Goal: Task Accomplishment & Management: Use online tool/utility

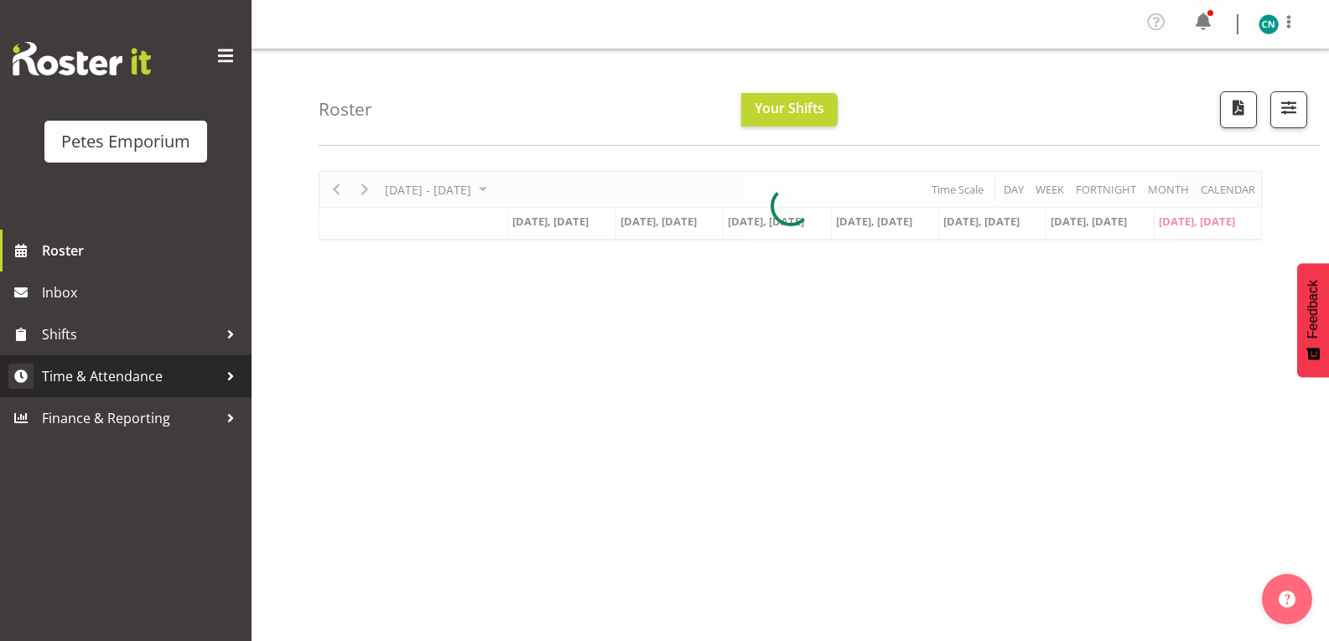
click at [127, 384] on span "Time & Attendance" at bounding box center [130, 376] width 176 height 25
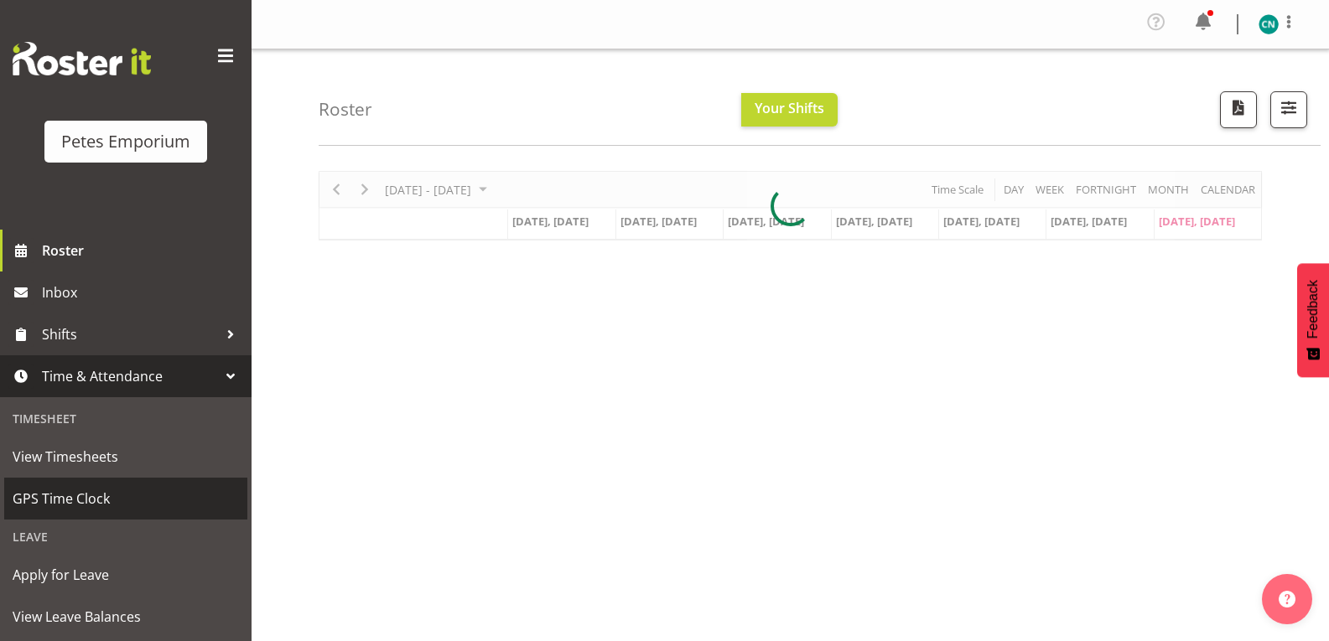
click at [91, 501] on span "GPS Time Clock" at bounding box center [126, 498] width 226 height 25
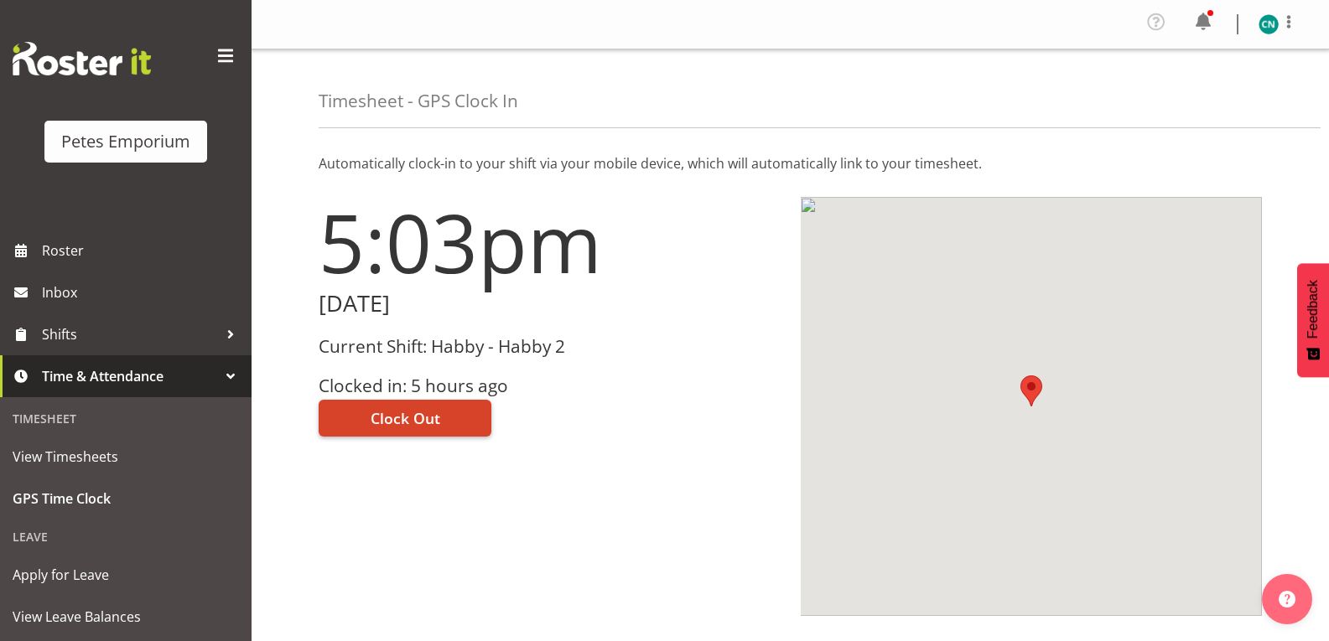
click at [419, 405] on button "Clock Out" at bounding box center [405, 418] width 173 height 37
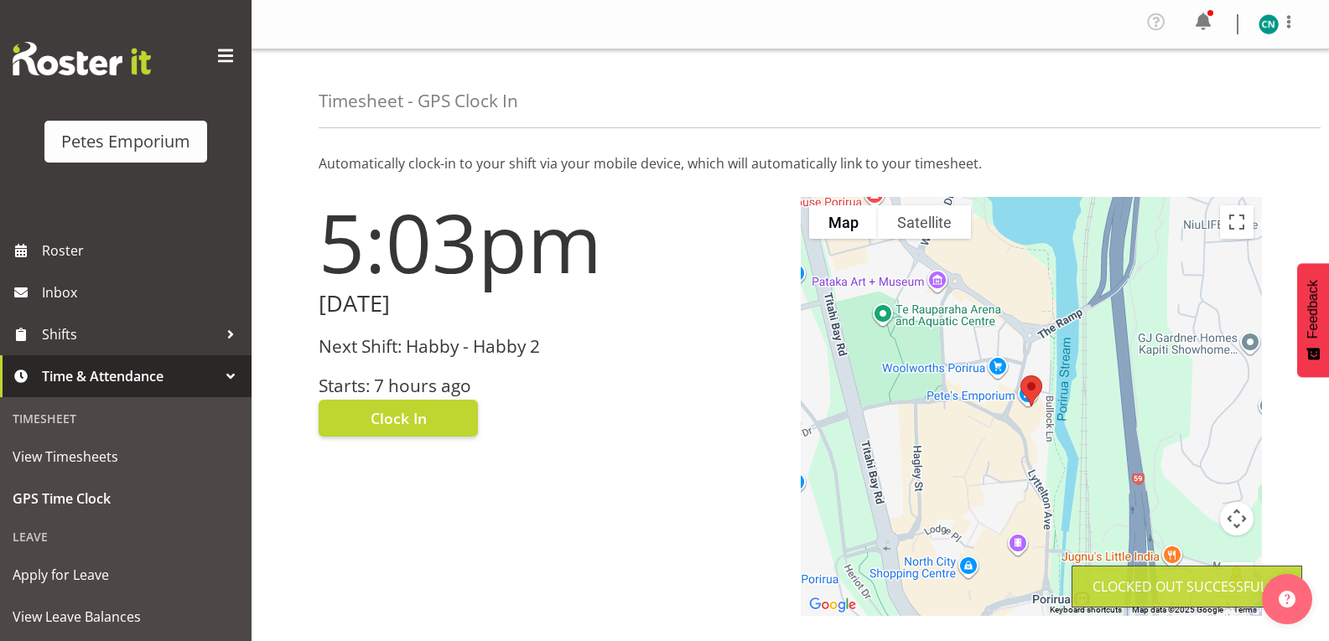
click at [1266, 30] on img at bounding box center [1268, 24] width 20 height 20
click at [1191, 97] on link "Log Out" at bounding box center [1218, 92] width 161 height 30
